Goal: Task Accomplishment & Management: Manage account settings

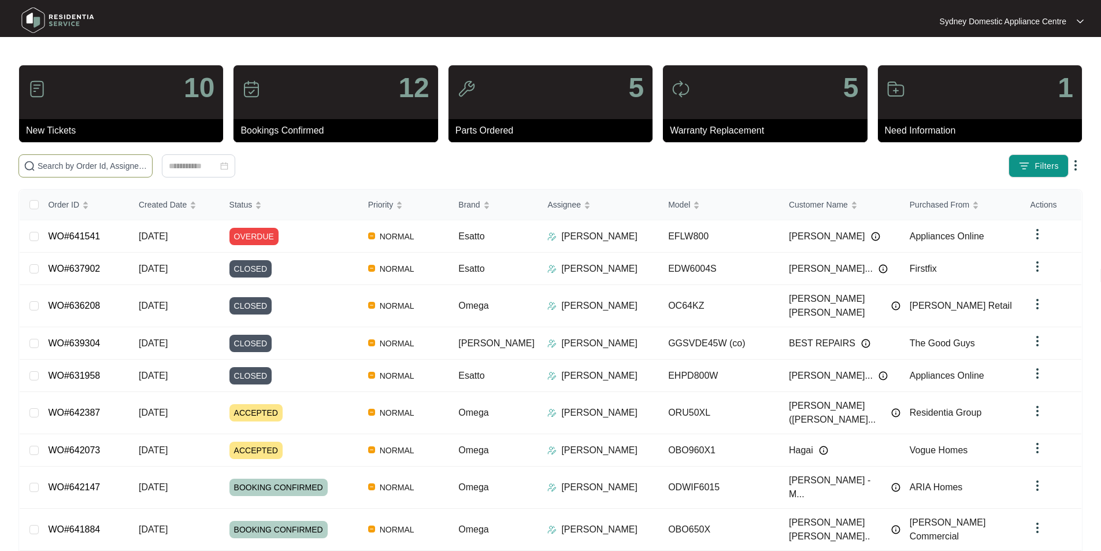
click at [153, 154] on span at bounding box center [85, 165] width 134 height 23
click at [147, 164] on input "text" at bounding box center [93, 165] width 110 height 13
paste input "642387"
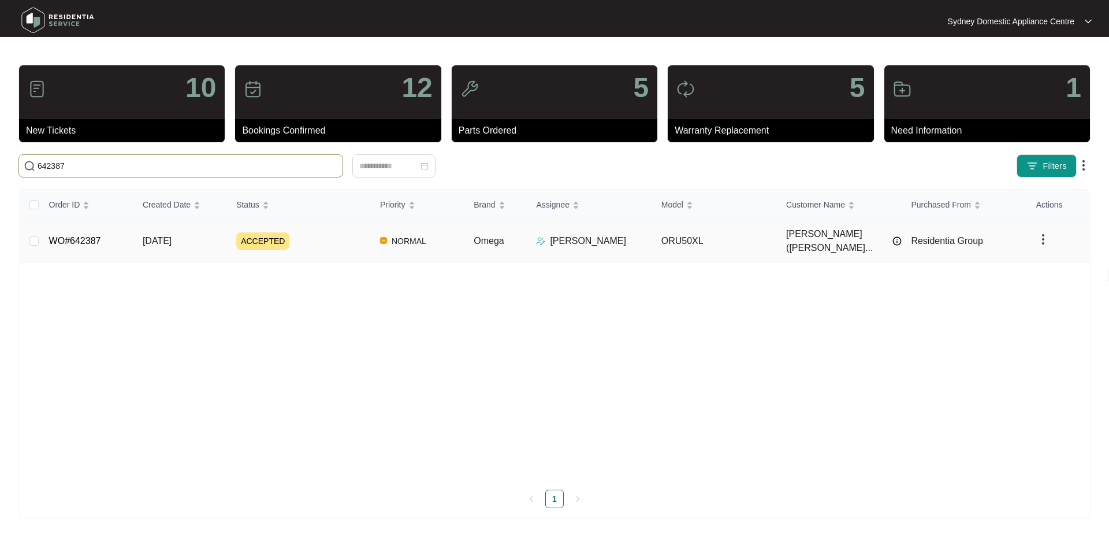
type input "642387"
click at [70, 236] on link "WO#642387" at bounding box center [75, 241] width 52 height 10
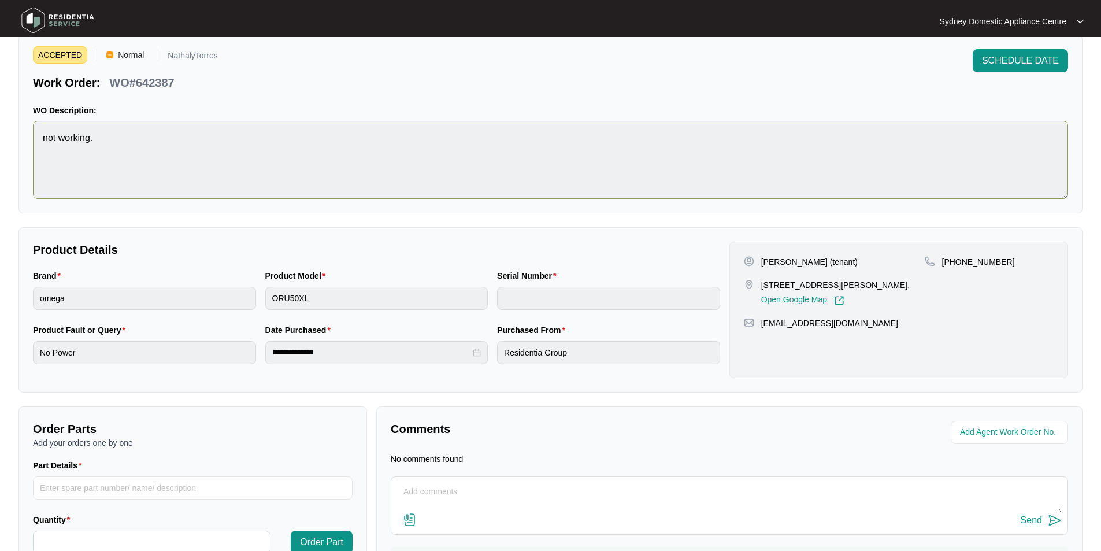
scroll to position [107, 0]
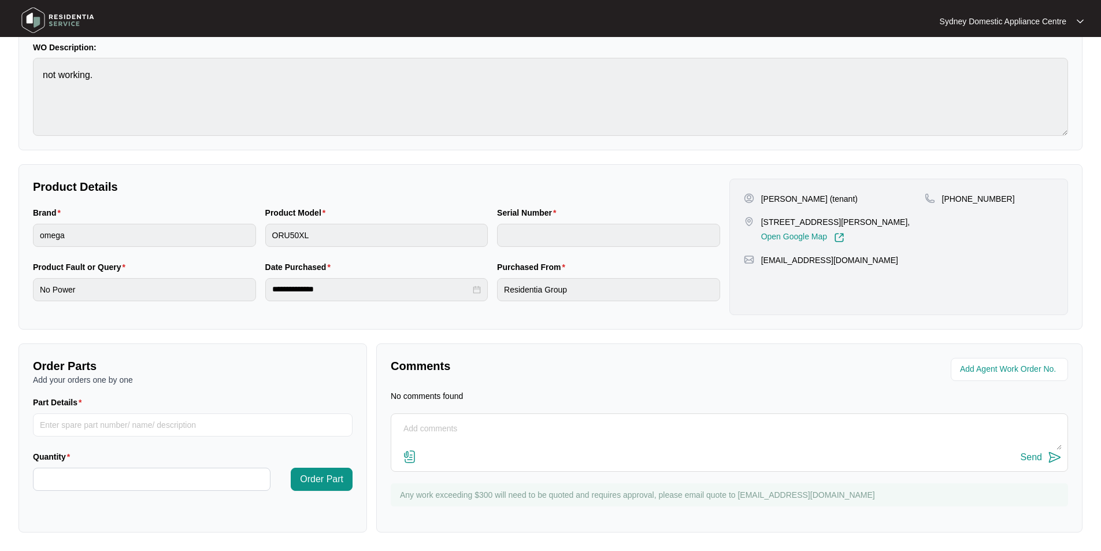
click at [523, 417] on div "Send" at bounding box center [729, 442] width 677 height 58
click at [519, 424] on textarea at bounding box center [729, 434] width 664 height 30
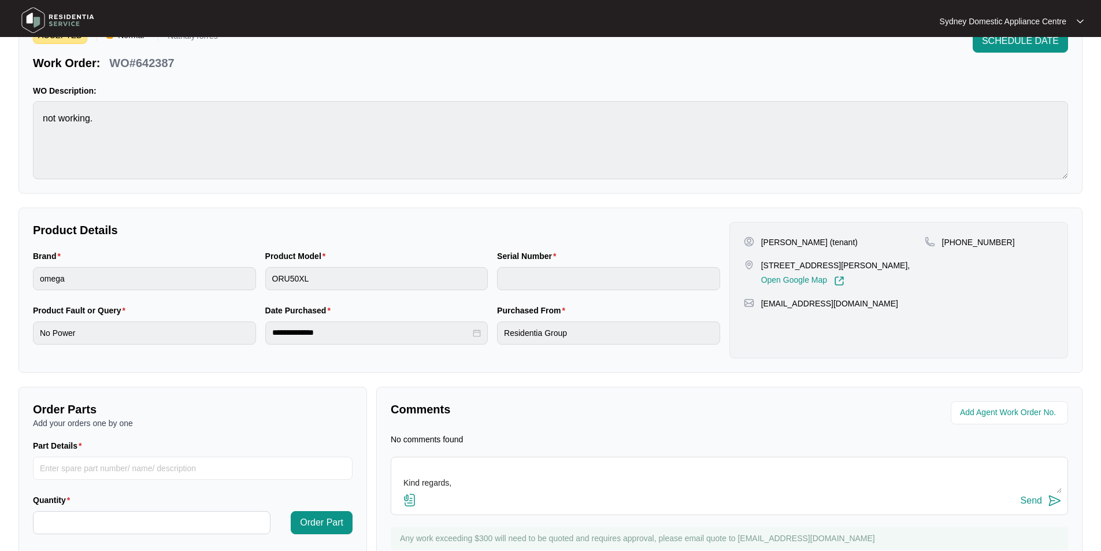
scroll to position [14, 0]
click at [758, 478] on textarea "Hi Team. Please cancel work order #642387. Customer said the Rangehood is worki…" at bounding box center [729, 478] width 664 height 30
paste textarea "ORU50XLAT250200343"
click at [446, 486] on textarea "Hi Team. Please cancel work order #642387. Customer said the Rangehood is worki…" at bounding box center [729, 478] width 664 height 30
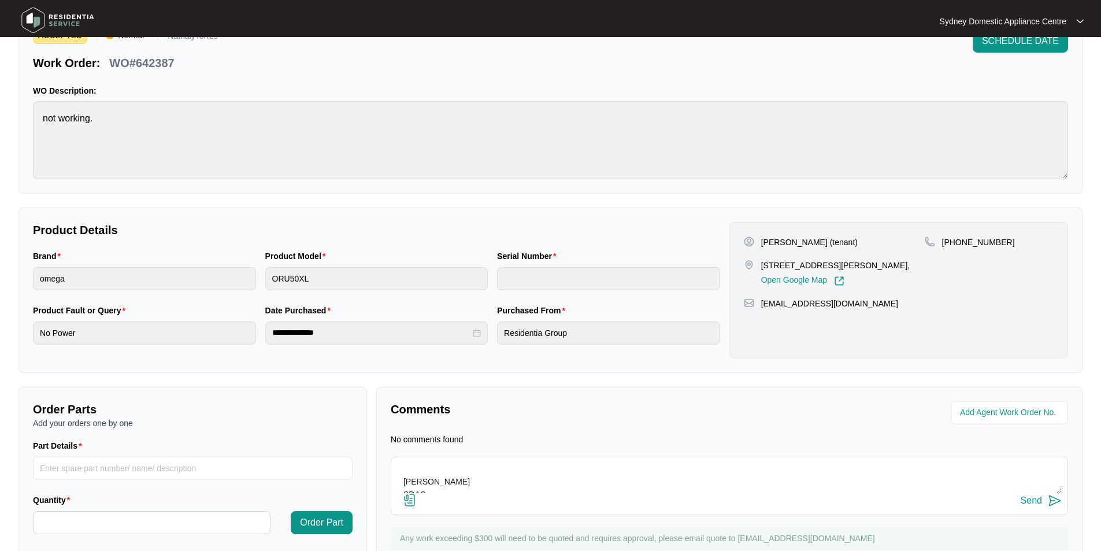
scroll to position [102, 0]
type textarea "Hi Team. Please cancel work order #642387. Customer said the Rangehood is worki…"
click at [1040, 496] on div "Send" at bounding box center [1030, 500] width 21 height 10
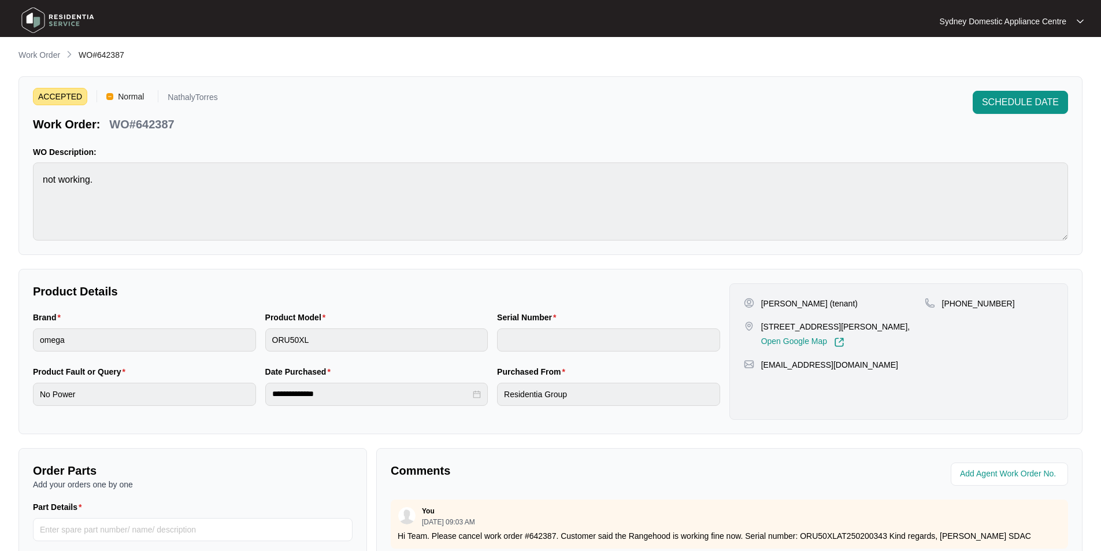
scroll to position [0, 0]
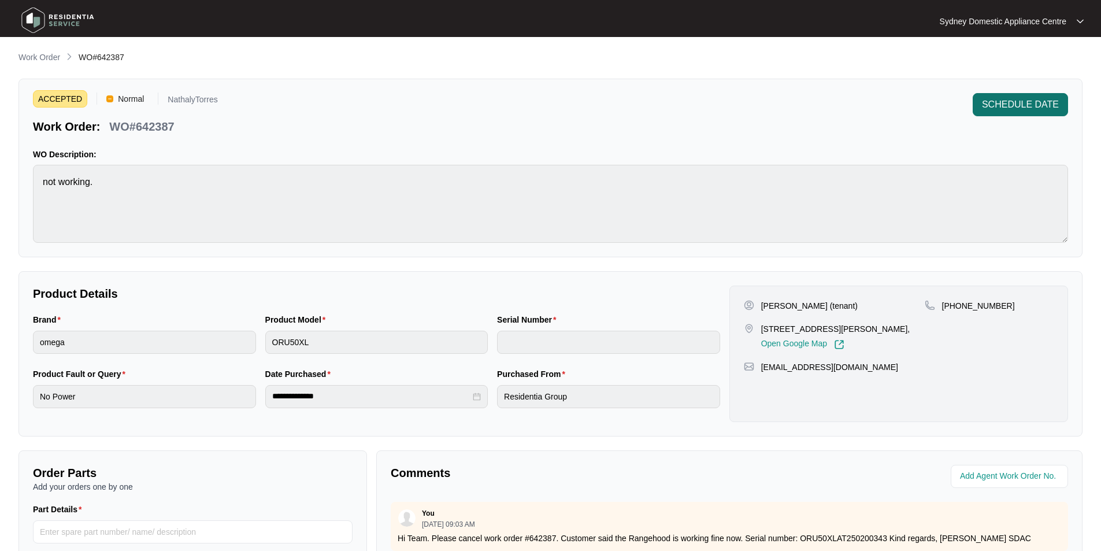
click at [1014, 104] on span "SCHEDULE DATE" at bounding box center [1020, 105] width 77 height 14
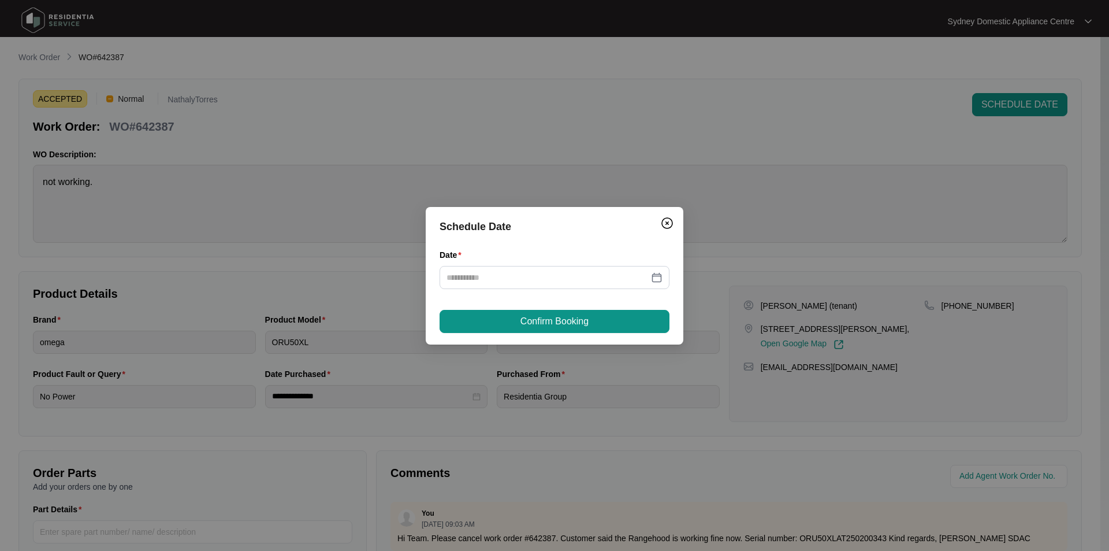
click at [728, 215] on div "Schedule Date Date Confirm Booking" at bounding box center [554, 275] width 1109 height 551
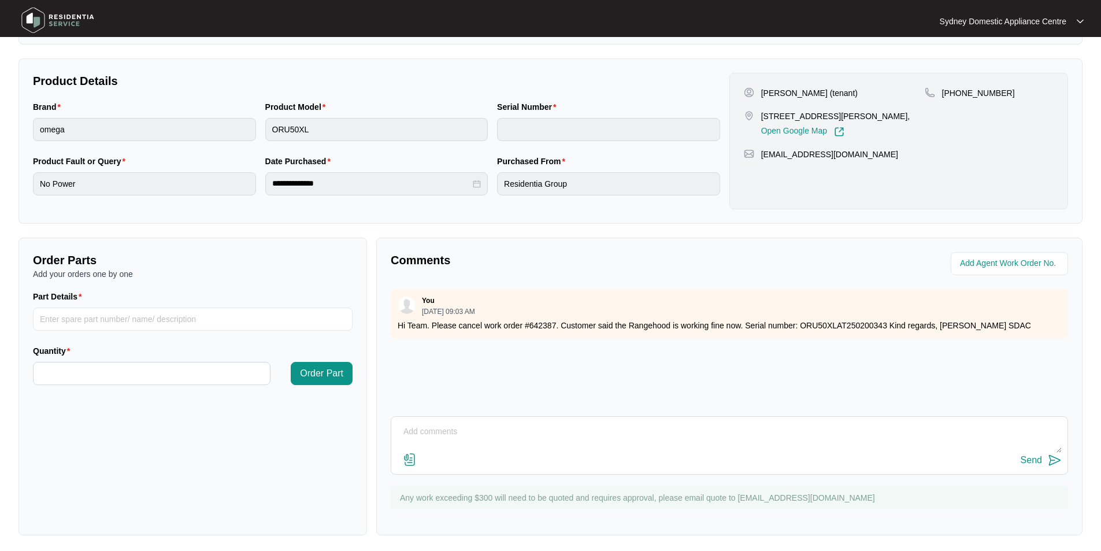
scroll to position [216, 0]
